Goal: Task Accomplishment & Management: Complete application form

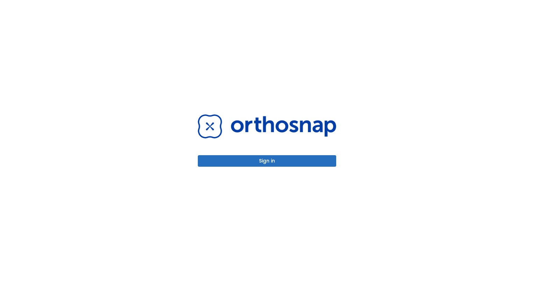
drag, startPoint x: 474, startPoint y: 5, endPoint x: 361, endPoint y: 57, distance: 124.6
click at [361, 57] on div "Sign in" at bounding box center [267, 140] width 534 height 281
drag, startPoint x: 416, startPoint y: 2, endPoint x: 368, endPoint y: 45, distance: 64.1
click at [368, 45] on div "Sign in" at bounding box center [267, 140] width 534 height 281
click at [312, 168] on div "Sign in" at bounding box center [266, 140] width 155 height 281
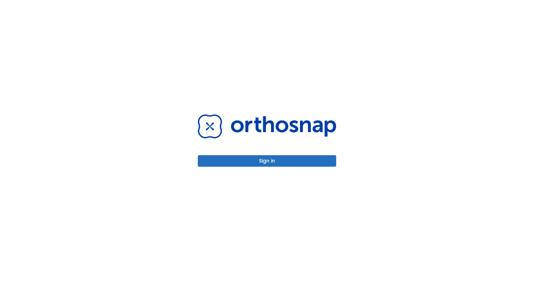
click at [312, 166] on button "Sign in" at bounding box center [267, 161] width 138 height 12
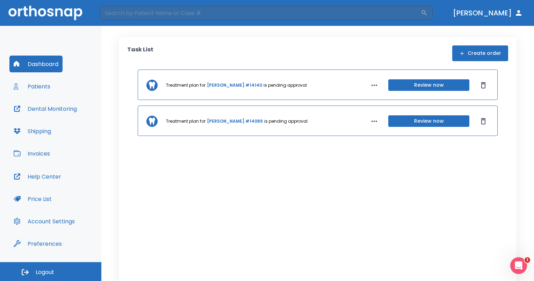
click at [370, 85] on icon "button" at bounding box center [374, 85] width 8 height 8
click at [470, 47] on div at bounding box center [267, 140] width 534 height 281
click at [454, 64] on div "Task List Create order Treatment plan for [PERSON_NAME] #14140 is pending appro…" at bounding box center [317, 161] width 381 height 232
click at [455, 63] on div "Task List Create order Treatment plan for [PERSON_NAME] #14140 is pending appro…" at bounding box center [317, 161] width 381 height 232
click at [464, 58] on button "Create order" at bounding box center [480, 53] width 56 height 16
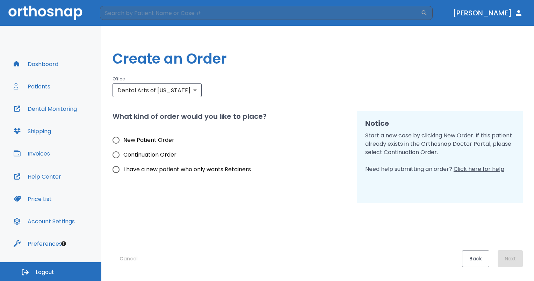
click at [151, 132] on div "What kind of order would you like to place? New Patient Order Continuation Orde…" at bounding box center [231, 144] width 236 height 66
click at [151, 140] on span "New Patient Order" at bounding box center [148, 140] width 51 height 8
click at [123, 140] on input "New Patient Order" at bounding box center [116, 140] width 15 height 15
radio input "true"
click at [511, 262] on button "Next" at bounding box center [510, 258] width 25 height 17
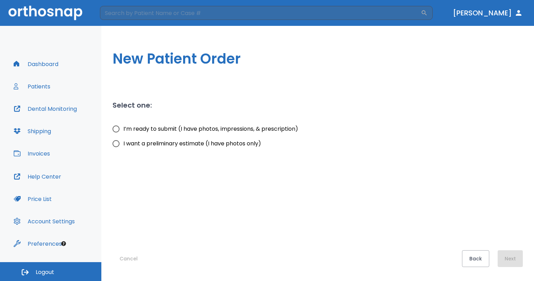
click at [257, 130] on span "I’m ready to submit (I have photos, impressions, & prescription)" at bounding box center [210, 129] width 175 height 8
click at [123, 130] on input "I’m ready to submit (I have photos, impressions, & prescription)" at bounding box center [116, 129] width 15 height 15
radio input "true"
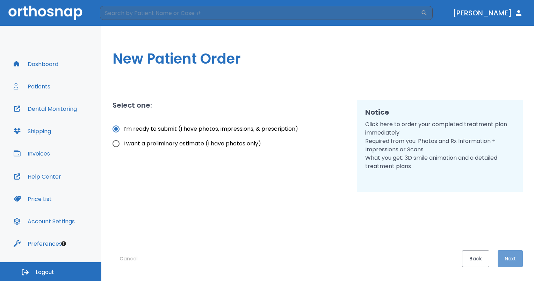
click at [516, 263] on button "Next" at bounding box center [510, 258] width 25 height 17
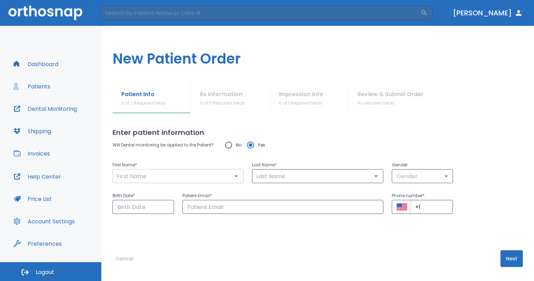
click at [204, 175] on input "text" at bounding box center [178, 176] width 127 height 10
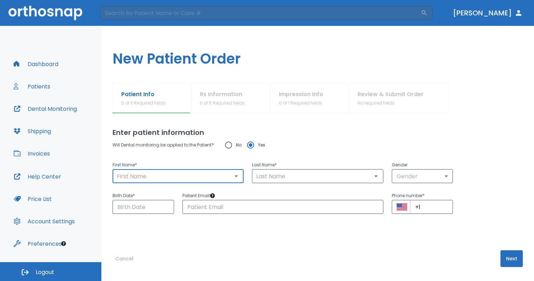
click at [205, 175] on input "text" at bounding box center [178, 176] width 127 height 10
type input "[PERSON_NAME]"
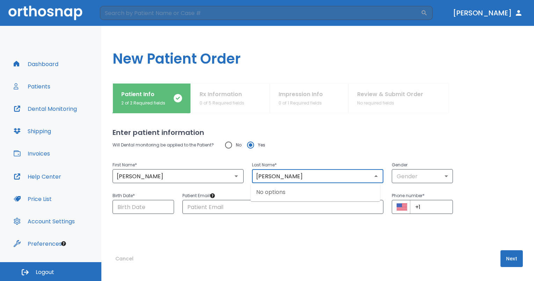
type input "[PERSON_NAME]"
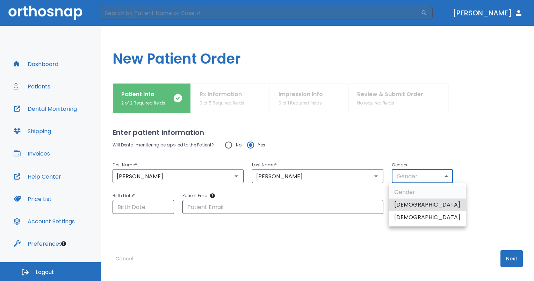
click at [438, 173] on body "​ [PERSON_NAME] Dashboard Patients Dental Monitoring Shipping Invoices Help Cen…" at bounding box center [267, 140] width 534 height 281
click at [422, 221] on li "[DEMOGRAPHIC_DATA]" at bounding box center [427, 217] width 77 height 13
type input "0"
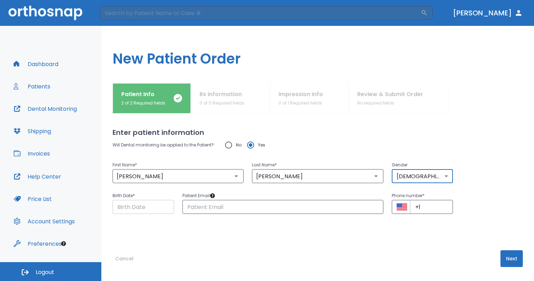
click at [143, 211] on input "Choose date" at bounding box center [144, 207] width 62 height 14
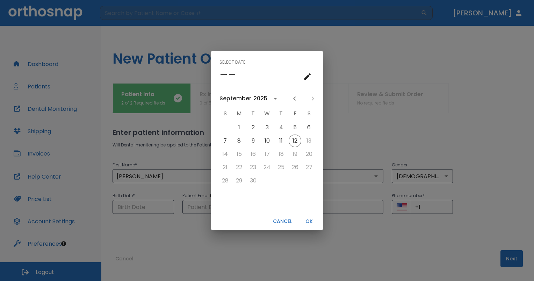
click at [307, 78] on icon "calendar view is open, go to text input view" at bounding box center [307, 76] width 6 height 6
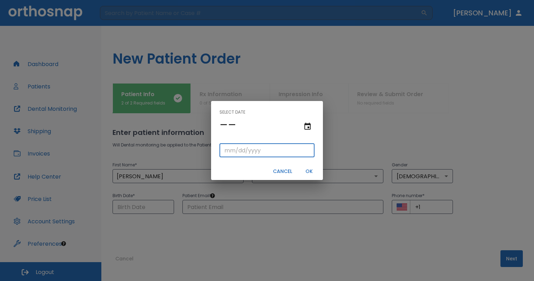
click at [223, 151] on input "tel" at bounding box center [266, 150] width 95 height 14
type input "05/22/"
type input "05/22/0001"
type input "05/22/1"
type input "05/22/0019"
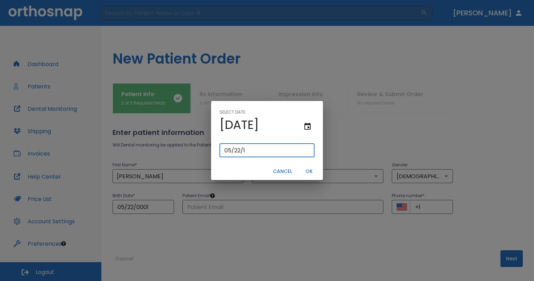
type input "[DATE]"
type input "05/22/0198"
type input "05/22/198"
type input "[DATE]"
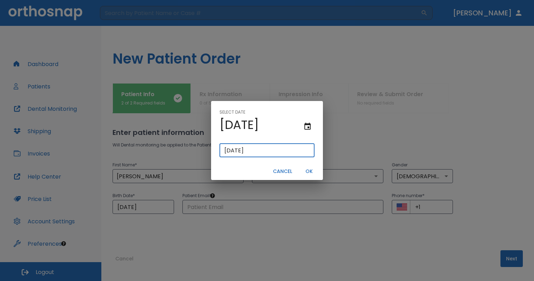
type input "05/22/0198"
type input "05/22/198"
type input "[DATE]"
click at [310, 170] on button "OK" at bounding box center [309, 172] width 22 height 12
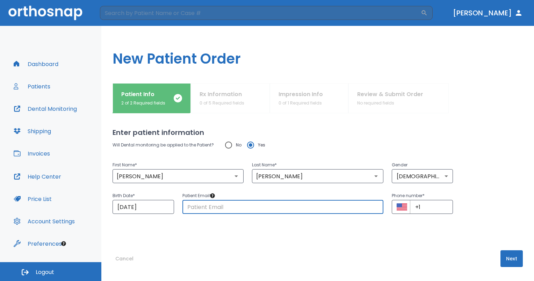
click at [239, 210] on input "text" at bounding box center [282, 207] width 201 height 14
click at [281, 202] on input "text" at bounding box center [282, 207] width 201 height 14
type input "[EMAIL_ADDRESS][DOMAIN_NAME]"
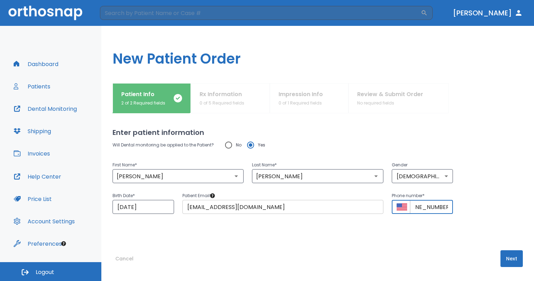
scroll to position [0, 17]
type input "[PHONE_NUMBER]"
click at [508, 252] on button "Next" at bounding box center [511, 258] width 22 height 17
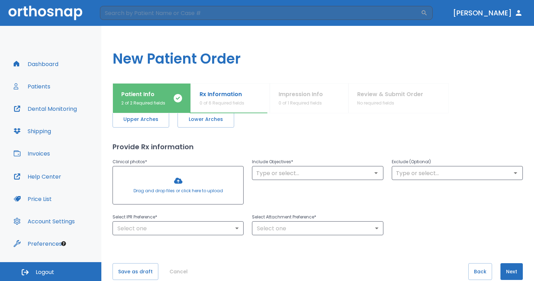
scroll to position [0, 0]
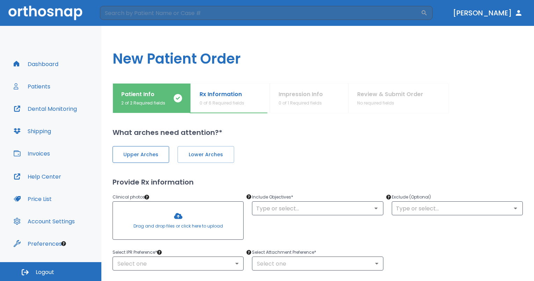
click at [143, 151] on span "Upper Arches" at bounding box center [141, 154] width 42 height 7
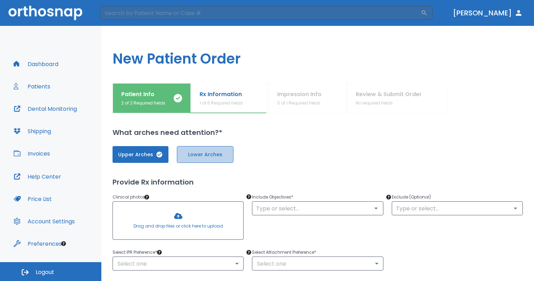
click at [197, 147] on button "Lower Arches" at bounding box center [205, 154] width 57 height 17
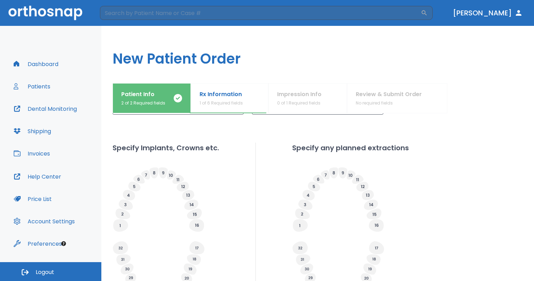
scroll to position [163, 0]
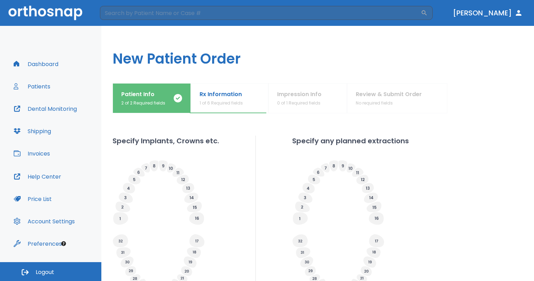
drag, startPoint x: 281, startPoint y: 193, endPoint x: 439, endPoint y: 195, distance: 158.3
click at [439, 195] on div "Specify Implants, Crowns etc. Specify any planned extractions" at bounding box center [318, 216] width 410 height 161
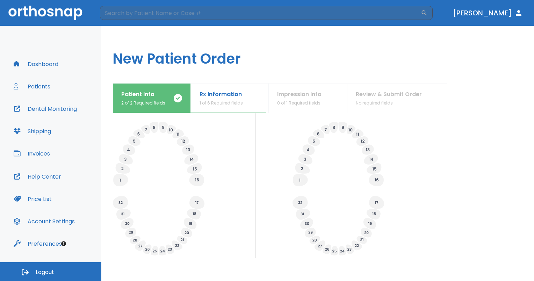
click at [301, 174] on icon at bounding box center [338, 154] width 92 height 65
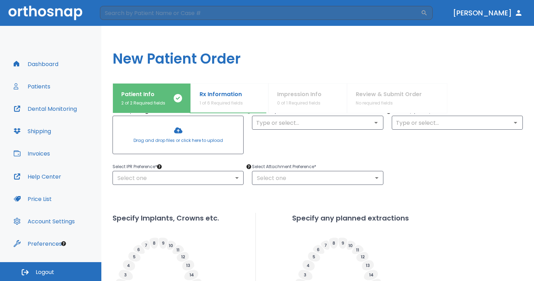
drag, startPoint x: 307, startPoint y: 192, endPoint x: 273, endPoint y: 206, distance: 36.5
click at [273, 206] on div "Upper Arches Lower Arches Provide Rx information Clinical photos * Drag and dro…" at bounding box center [318, 212] width 410 height 321
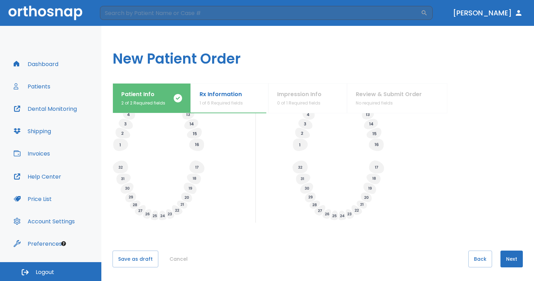
scroll to position [236, 0]
click at [296, 148] on icon at bounding box center [300, 145] width 15 height 13
click at [327, 162] on span "Planned" at bounding box center [328, 163] width 22 height 8
click at [317, 162] on input "Planned" at bounding box center [313, 164] width 10 height 10
radio input "false"
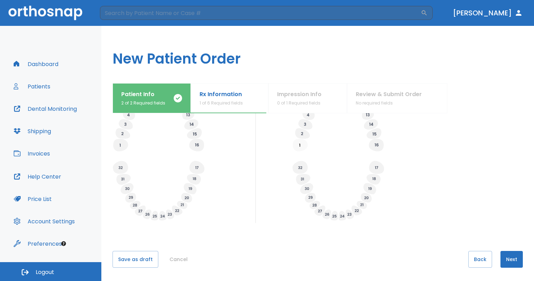
click at [382, 150] on icon at bounding box center [338, 119] width 92 height 65
click at [377, 145] on icon at bounding box center [376, 145] width 15 height 13
click at [409, 164] on span "Planned" at bounding box center [404, 163] width 22 height 8
click at [393, 164] on input "Planned" at bounding box center [388, 164] width 10 height 10
radio input "false"
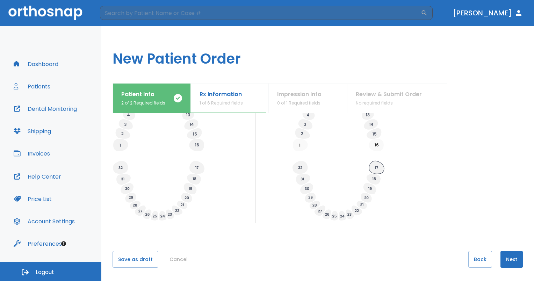
click at [369, 166] on icon at bounding box center [376, 167] width 15 height 13
click at [315, 169] on icon at bounding box center [338, 190] width 92 height 65
click at [397, 177] on span "Extracted" at bounding box center [407, 176] width 27 height 8
click at [394, 177] on input "Extracted" at bounding box center [389, 176] width 10 height 10
radio input "false"
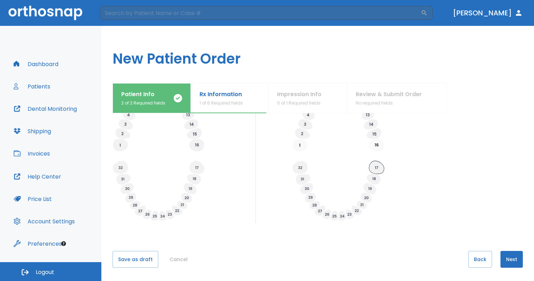
click at [378, 169] on icon at bounding box center [376, 167] width 15 height 13
click at [391, 173] on input "Extracted" at bounding box center [389, 176] width 10 height 10
radio input "false"
click at [416, 182] on div "Specify Implants, Crowns etc. Specify any planned extractions" at bounding box center [318, 142] width 410 height 161
click at [292, 166] on icon at bounding box center [299, 167] width 15 height 13
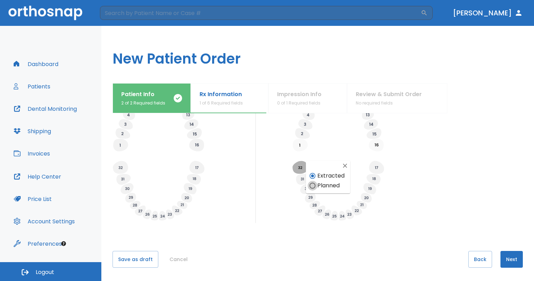
click at [315, 186] on input "Planned" at bounding box center [313, 186] width 10 height 10
radio input "false"
click at [376, 167] on icon at bounding box center [376, 167] width 15 height 13
click at [405, 186] on span "Planned" at bounding box center [405, 185] width 22 height 8
click at [394, 186] on input "Planned" at bounding box center [389, 186] width 10 height 10
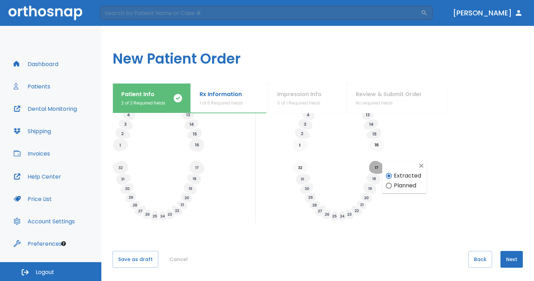
radio input "false"
click at [373, 164] on icon at bounding box center [376, 167] width 15 height 13
click at [394, 173] on span "Extracted" at bounding box center [407, 176] width 27 height 8
click at [394, 173] on input "Extracted" at bounding box center [389, 176] width 10 height 10
radio input "false"
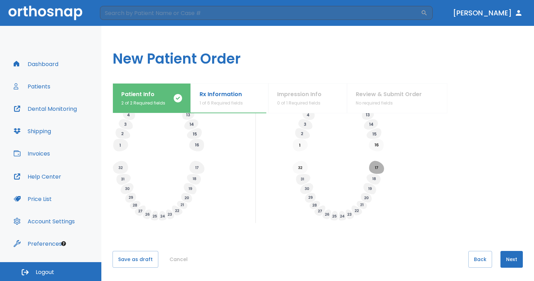
click at [403, 166] on div at bounding box center [350, 155] width 117 height 136
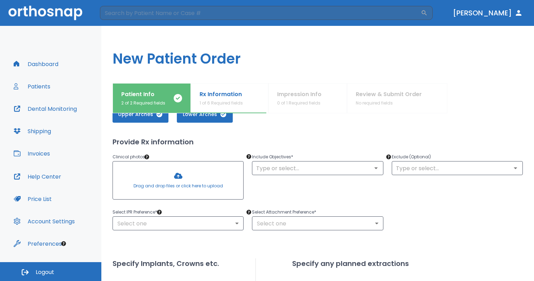
scroll to position [41, 0]
click at [335, 166] on input "text" at bounding box center [317, 168] width 127 height 10
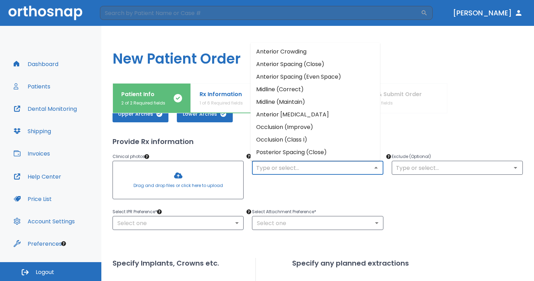
click at [364, 205] on div "Select Attachment Preference * Select one ​" at bounding box center [313, 214] width 139 height 31
click at [330, 167] on input "text" at bounding box center [317, 168] width 127 height 10
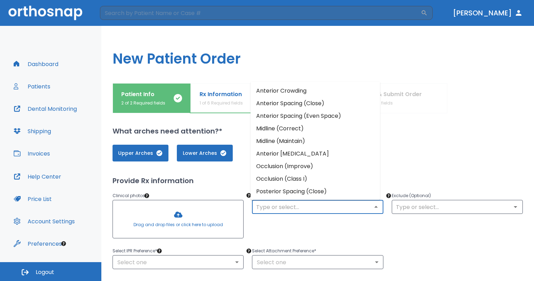
scroll to position [0, 0]
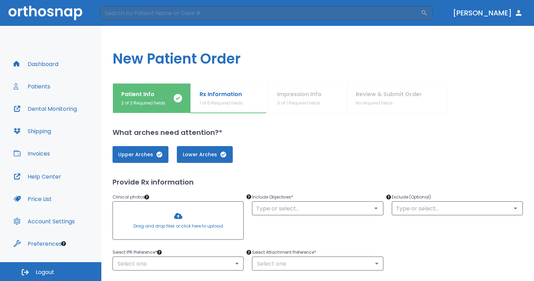
click at [449, 149] on div "Upper Arches Lower Arches" at bounding box center [318, 154] width 410 height 17
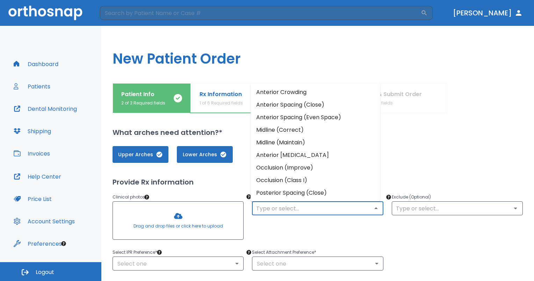
click at [316, 212] on input "text" at bounding box center [317, 208] width 127 height 10
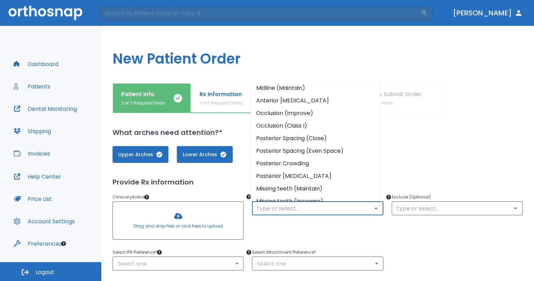
scroll to position [58, 0]
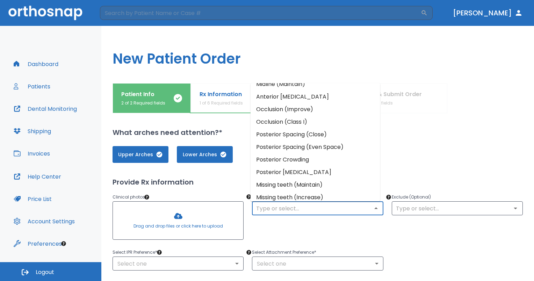
click at [311, 134] on li "Posterior Spacing (Close)" at bounding box center [316, 134] width 130 height 13
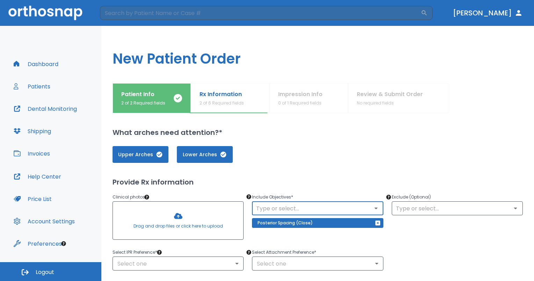
click at [303, 208] on input "text" at bounding box center [317, 208] width 127 height 10
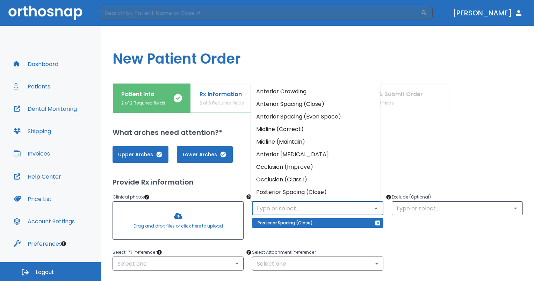
scroll to position [0, 0]
click at [294, 168] on li "Occlusion (Improve)" at bounding box center [316, 167] width 130 height 13
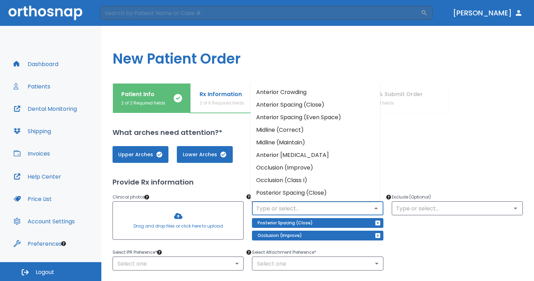
drag, startPoint x: 372, startPoint y: 205, endPoint x: 333, endPoint y: 205, distance: 38.4
click at [333, 205] on input "text" at bounding box center [317, 208] width 127 height 10
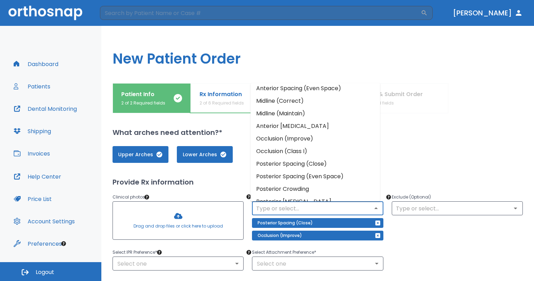
scroll to position [38, 0]
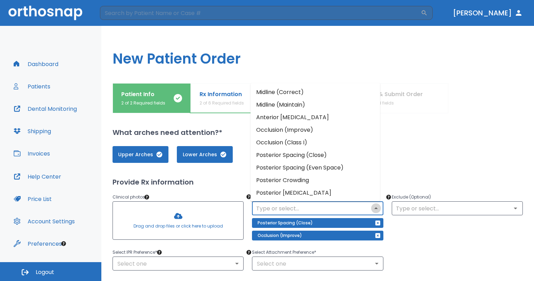
click at [375, 206] on icon "Close" at bounding box center [376, 208] width 8 height 8
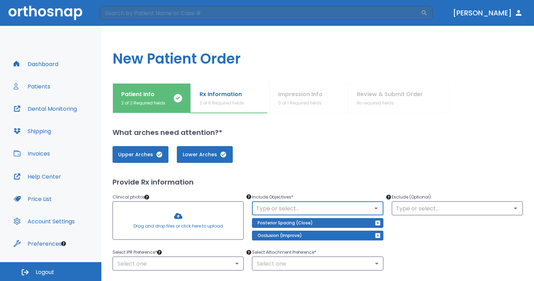
drag, startPoint x: 375, startPoint y: 206, endPoint x: 371, endPoint y: 207, distance: 4.3
drag, startPoint x: 371, startPoint y: 207, endPoint x: 349, endPoint y: 202, distance: 22.2
click at [349, 202] on div "​" at bounding box center [317, 208] width 131 height 14
click at [375, 210] on icon "Open" at bounding box center [376, 208] width 8 height 8
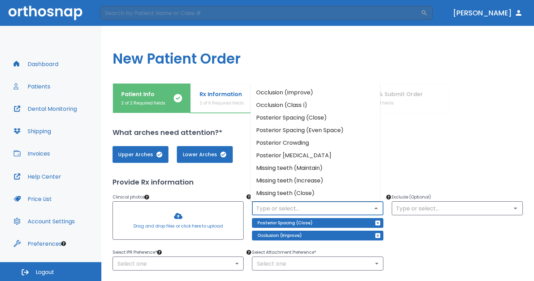
scroll to position [76, 0]
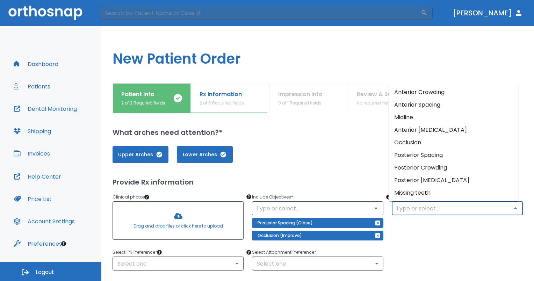
click at [515, 211] on input "text" at bounding box center [457, 208] width 127 height 10
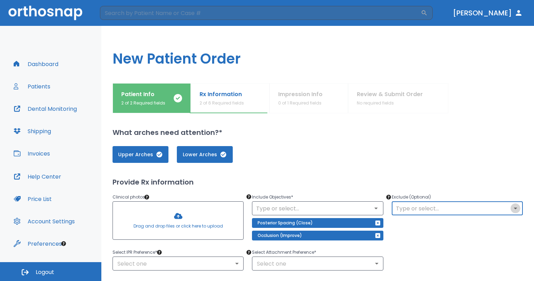
click at [511, 210] on icon "Open" at bounding box center [515, 208] width 8 height 8
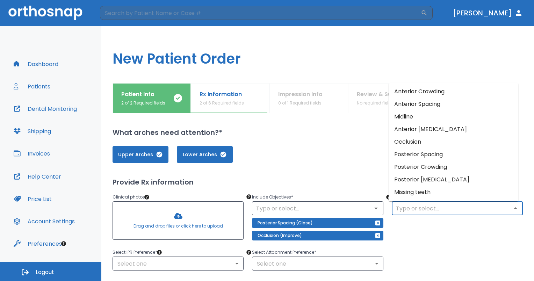
scroll to position [0, 0]
click at [426, 233] on div "Exclude (Optional) ​" at bounding box center [452, 214] width 139 height 58
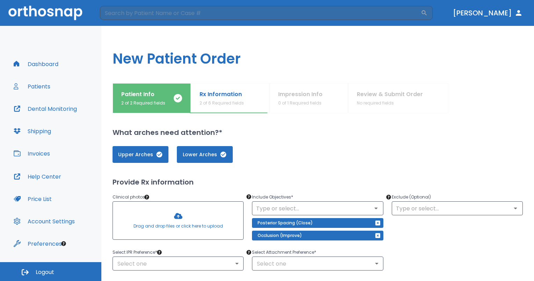
scroll to position [28, 0]
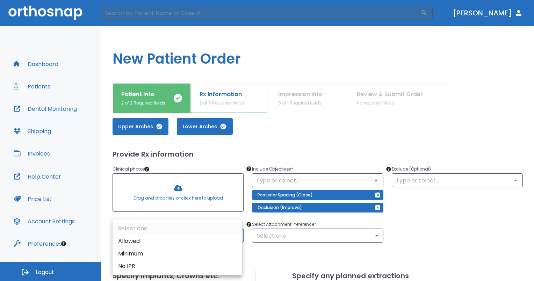
click at [206, 233] on body "​ [PERSON_NAME] Dashboard Patients Dental Monitoring Shipping Invoices Help Cen…" at bounding box center [267, 140] width 534 height 281
click at [192, 237] on li "Allowed" at bounding box center [178, 241] width 130 height 13
type input "1"
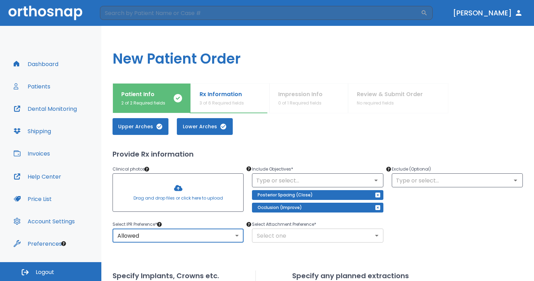
click at [282, 238] on body "​ [PERSON_NAME] Dashboard Patients Dental Monitoring Shipping Invoices Help Cen…" at bounding box center [267, 140] width 534 height 281
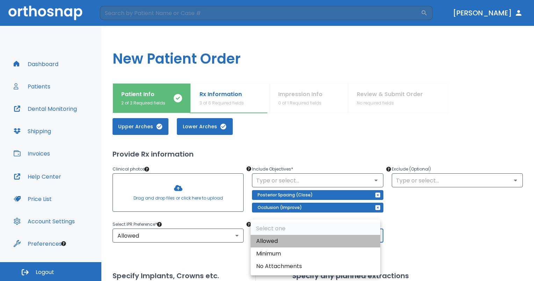
click at [282, 238] on li "Allowed" at bounding box center [316, 241] width 130 height 13
type input "1"
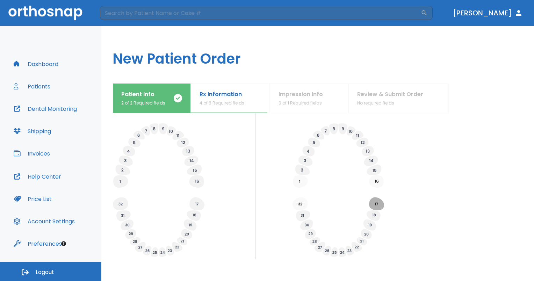
scroll to position [237, 0]
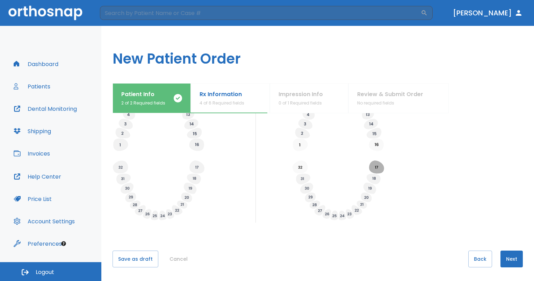
click at [513, 256] on button "Next" at bounding box center [511, 259] width 22 height 17
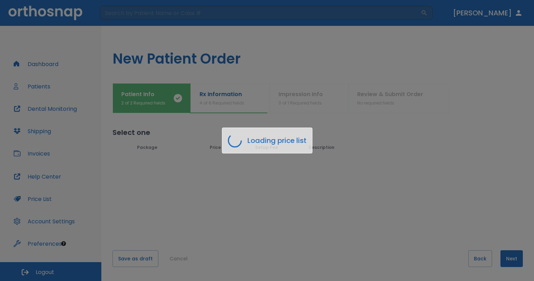
scroll to position [0, 0]
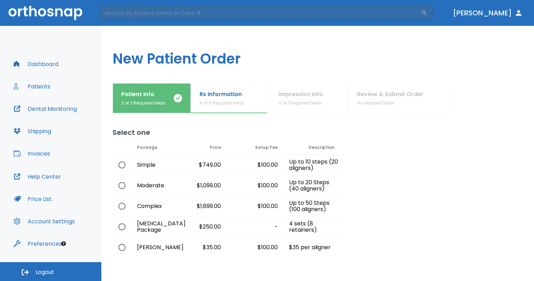
click at [288, 164] on div "Up to 10 steps (20 aligners)" at bounding box center [311, 165] width 57 height 20
click at [119, 165] on input "radio" at bounding box center [122, 165] width 15 height 15
radio input "true"
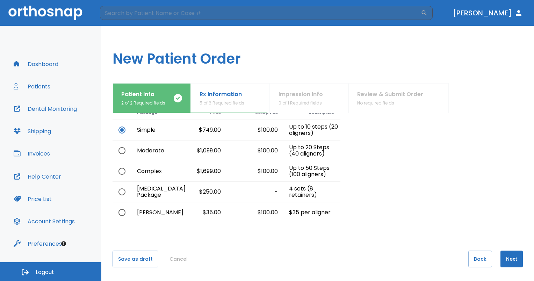
click at [516, 257] on button "Next" at bounding box center [511, 259] width 22 height 17
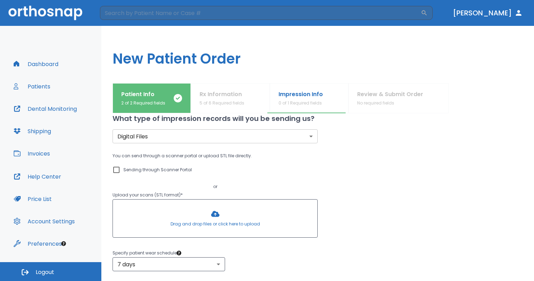
scroll to position [14, 0]
click at [172, 165] on div "You can send through a scanner portal or upload STL file directly. Sending thro…" at bounding box center [215, 171] width 205 height 39
click at [121, 169] on label "Sending through Scanner Portal" at bounding box center [152, 170] width 80 height 8
click at [121, 169] on input "Sending through Scanner Portal" at bounding box center [116, 170] width 8 height 8
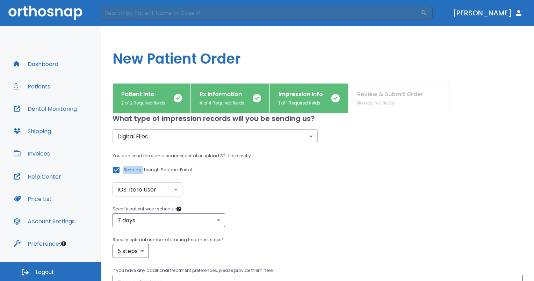
click at [121, 169] on label "Sending through Scanner Portal" at bounding box center [152, 170] width 80 height 8
click at [121, 169] on input "Sending through Scanner Portal" at bounding box center [116, 170] width 8 height 8
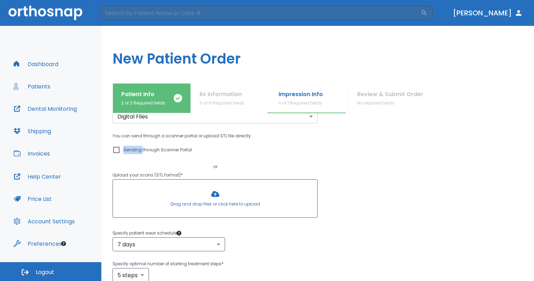
scroll to position [39, 0]
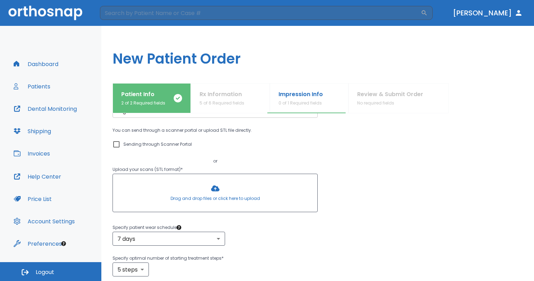
drag, startPoint x: 121, startPoint y: 169, endPoint x: 114, endPoint y: 145, distance: 25.0
click at [114, 145] on input "Sending through Scanner Portal" at bounding box center [116, 144] width 8 height 8
checkbox input "true"
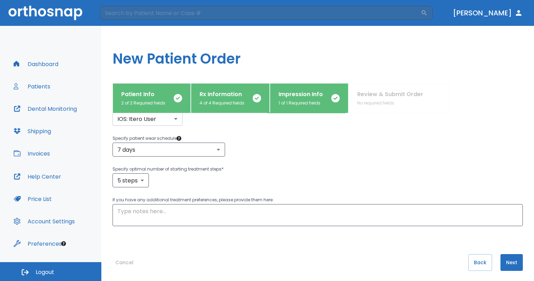
scroll to position [88, 0]
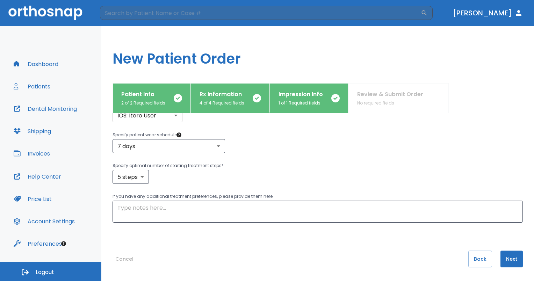
drag, startPoint x: 247, startPoint y: 168, endPoint x: 504, endPoint y: 263, distance: 273.0
click at [504, 263] on button "Next" at bounding box center [511, 259] width 22 height 17
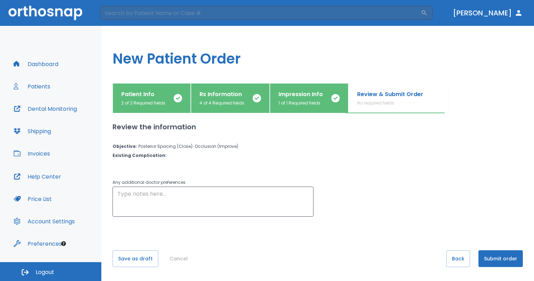
click at [504, 263] on button "Submit order" at bounding box center [500, 258] width 44 height 17
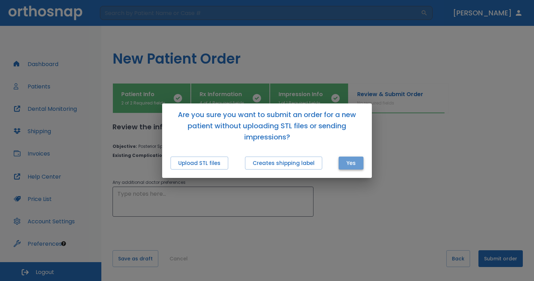
click at [357, 165] on button "Yes" at bounding box center [351, 163] width 25 height 13
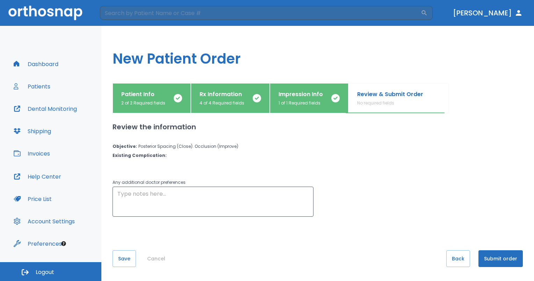
click at [357, 165] on div "Review the information Objective : Posterior Spacing (Close). Occlusion (Improv…" at bounding box center [318, 167] width 410 height 109
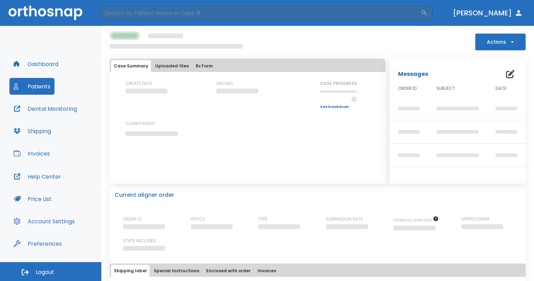
click at [357, 165] on div "Case Summary Uploaded files Rx Form CREATE DATE ARCHES CASE PROGRESS Upper prog…" at bounding box center [248, 114] width 276 height 111
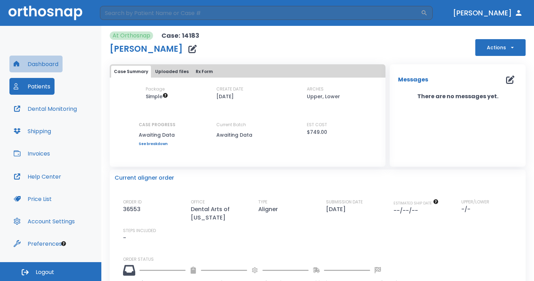
click at [42, 67] on button "Dashboard" at bounding box center [35, 64] width 53 height 17
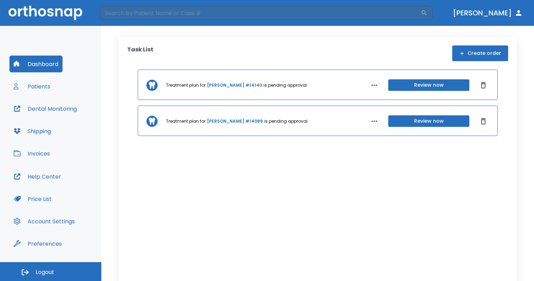
click at [411, 88] on button "Review now" at bounding box center [428, 85] width 81 height 12
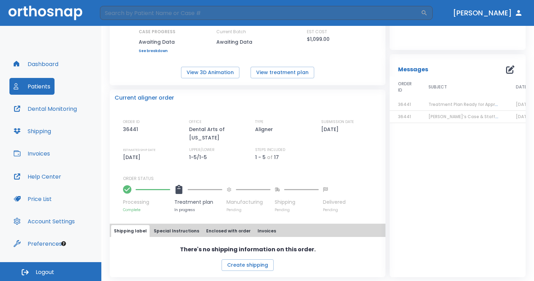
scroll to position [94, 0]
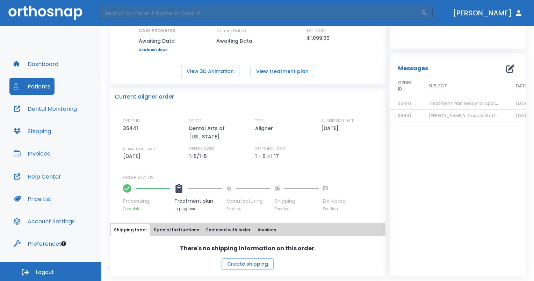
drag, startPoint x: 381, startPoint y: 130, endPoint x: 354, endPoint y: 96, distance: 42.7
click at [354, 96] on div "Current aligner order" at bounding box center [248, 97] width 266 height 8
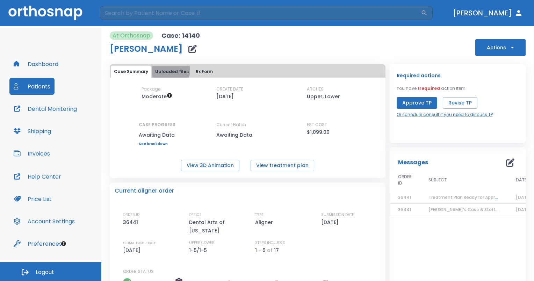
click at [168, 70] on button "Uploaded files" at bounding box center [171, 72] width 39 height 12
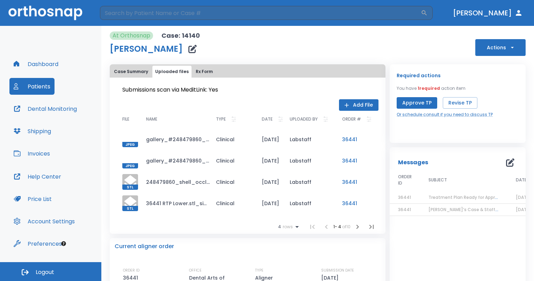
click at [203, 71] on button "Rx Form" at bounding box center [204, 72] width 23 height 12
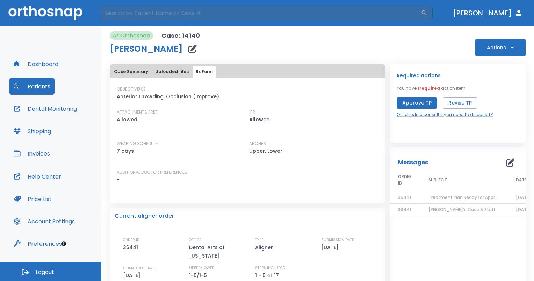
click at [125, 78] on div "OBJECTIVE(S) Anterior Crowding. Occlusion (Improve) ATTACHMENTS PREF. Allowed I…" at bounding box center [248, 141] width 276 height 126
click at [126, 75] on button "Case Summary" at bounding box center [131, 72] width 40 height 12
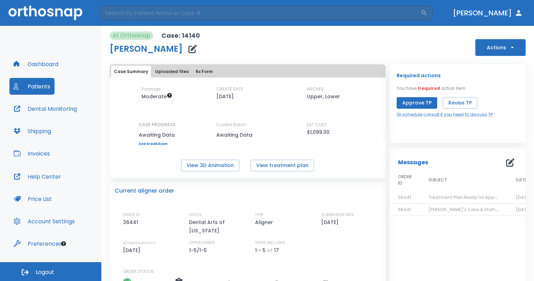
scroll to position [7, 0]
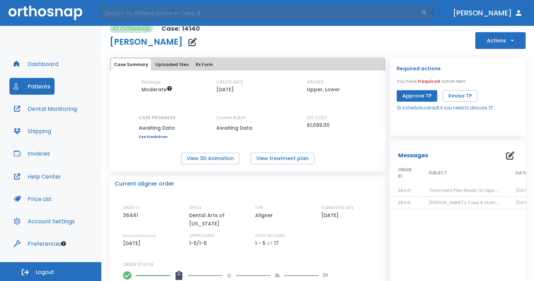
click at [39, 69] on button "Dashboard" at bounding box center [35, 64] width 53 height 17
